Goal: Task Accomplishment & Management: Manage account settings

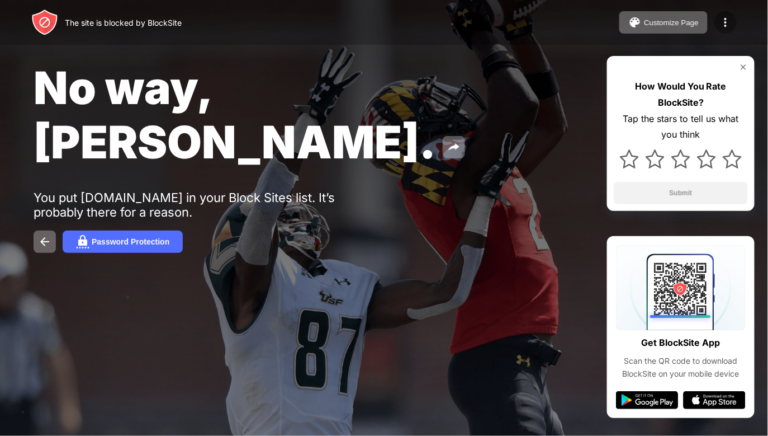
click at [723, 26] on img at bounding box center [725, 22] width 13 height 13
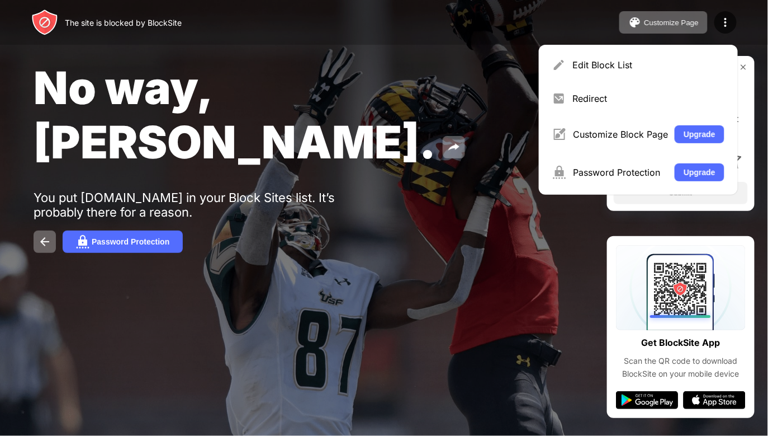
click at [678, 45] on div "Edit Block List Redirect Customize Block Page Upgrade Password Protection Upgra…" at bounding box center [638, 120] width 199 height 150
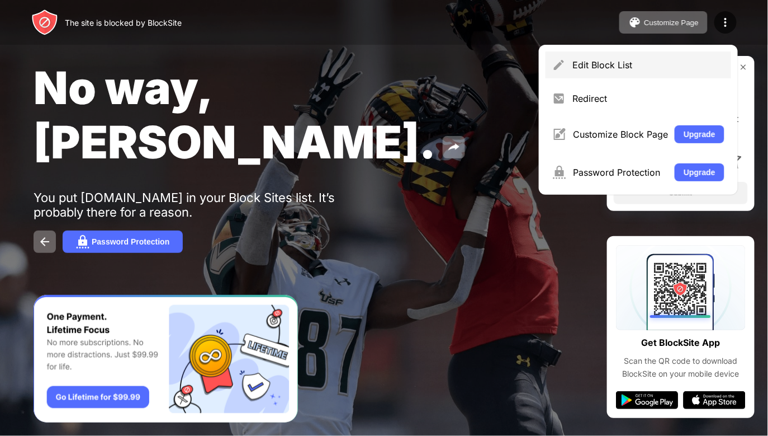
click at [675, 55] on div "Edit Block List" at bounding box center [639, 64] width 186 height 27
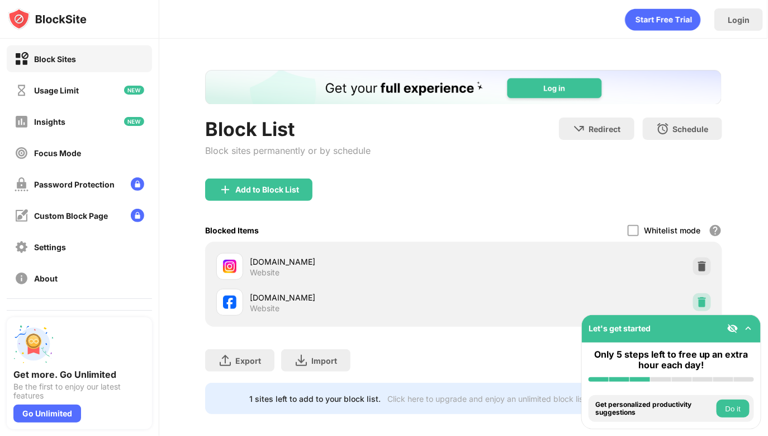
click at [694, 294] on div at bounding box center [703, 302] width 18 height 18
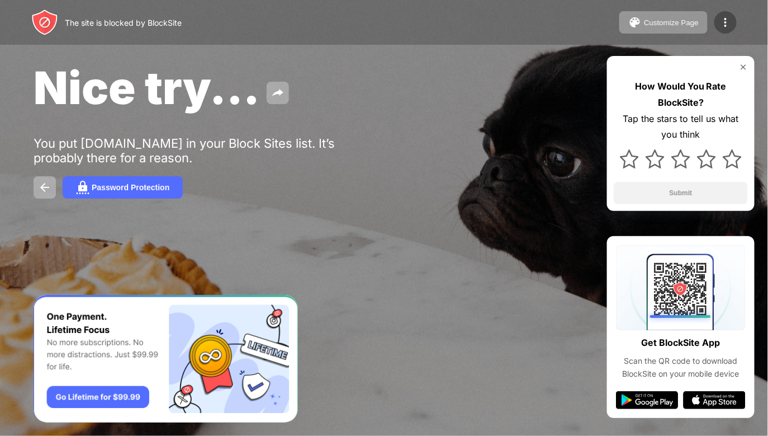
click at [723, 26] on img at bounding box center [725, 22] width 13 height 13
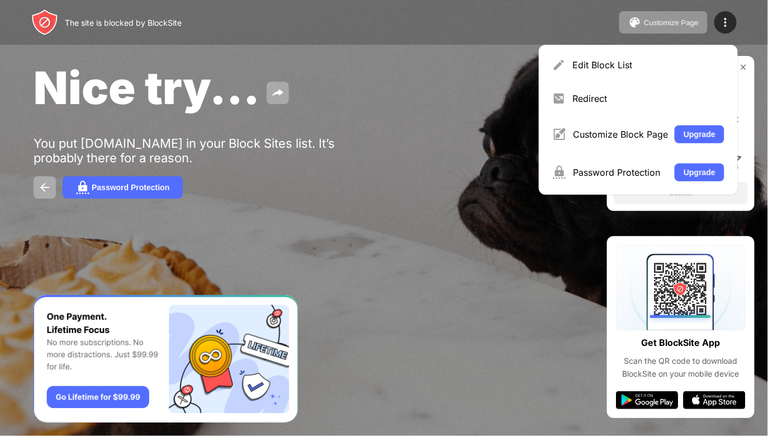
click at [691, 50] on div "Edit Block List Redirect Customize Block Page Upgrade Password Protection Upgra…" at bounding box center [638, 120] width 199 height 150
click at [686, 58] on div "Edit Block List" at bounding box center [639, 64] width 186 height 27
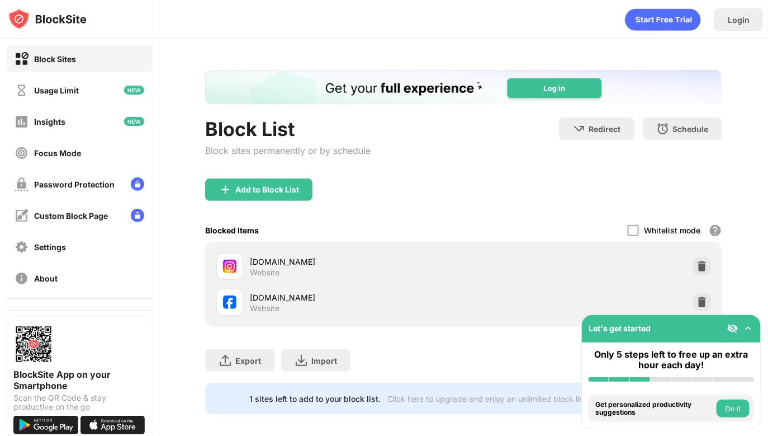
click at [689, 277] on div "instagram.com Website" at bounding box center [463, 266] width 503 height 36
click at [697, 271] on img at bounding box center [702, 266] width 11 height 11
click at [691, 284] on div "facebook.com Website" at bounding box center [463, 302] width 503 height 36
